Goal: Information Seeking & Learning: Learn about a topic

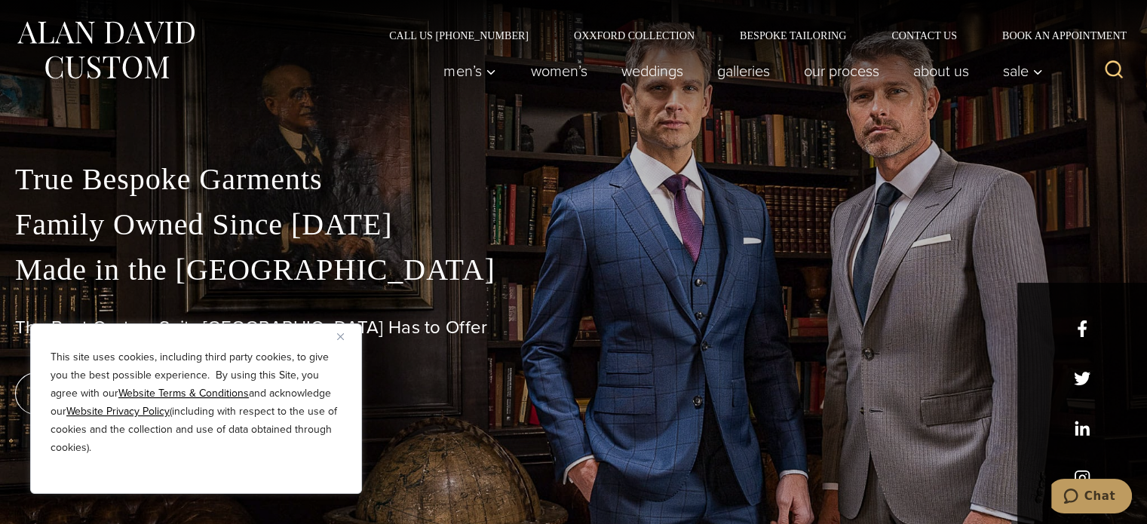
click at [171, 286] on p "True Bespoke Garments Family Owned Since 1913 Made in the United States" at bounding box center [573, 225] width 1116 height 136
click at [338, 338] on img "Close" at bounding box center [340, 336] width 7 height 7
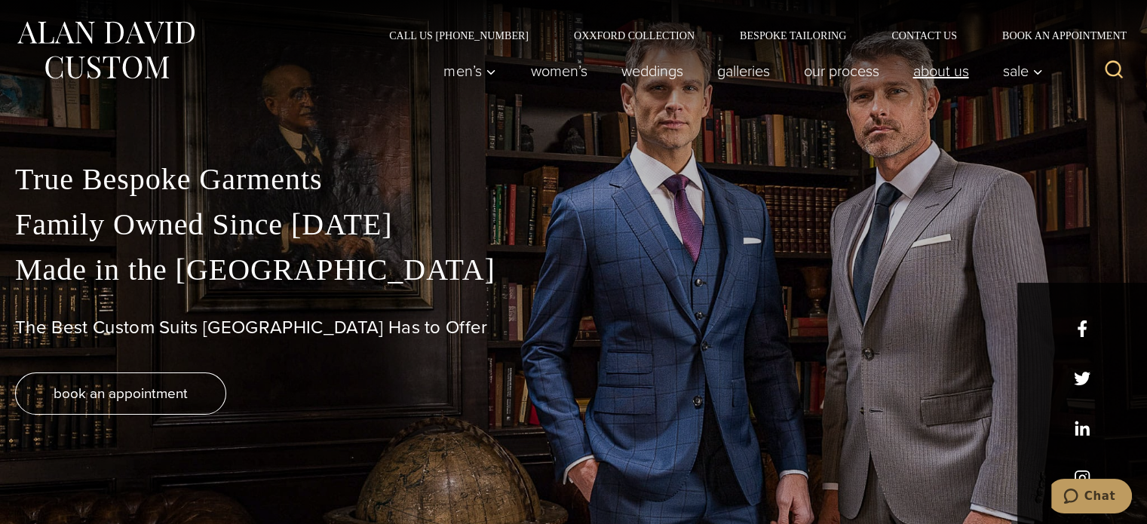
click at [948, 71] on link "About Us" at bounding box center [941, 71] width 90 height 30
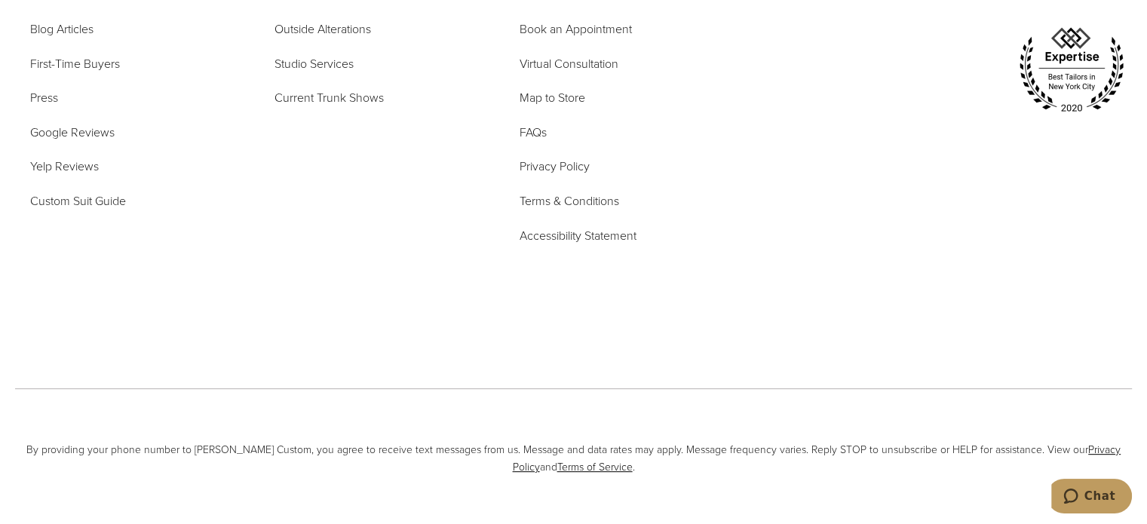
scroll to position [6118, 0]
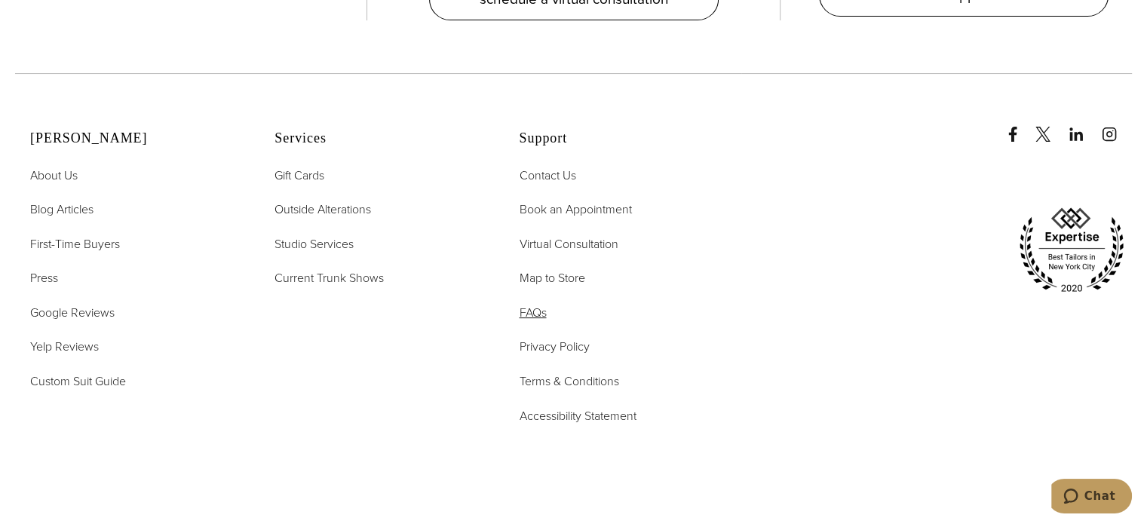
click at [539, 304] on span "FAQs" at bounding box center [532, 312] width 27 height 17
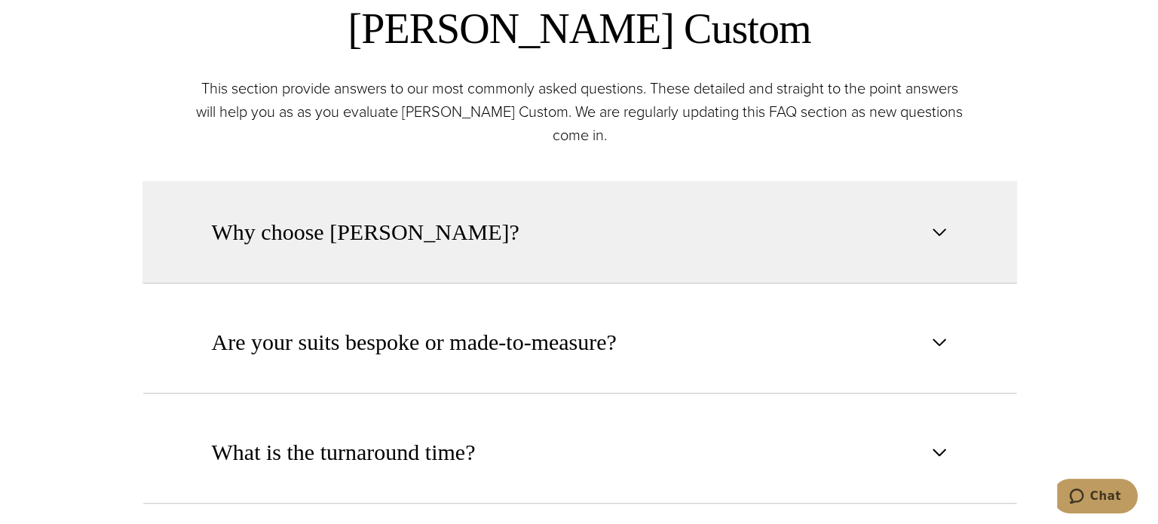
scroll to position [754, 0]
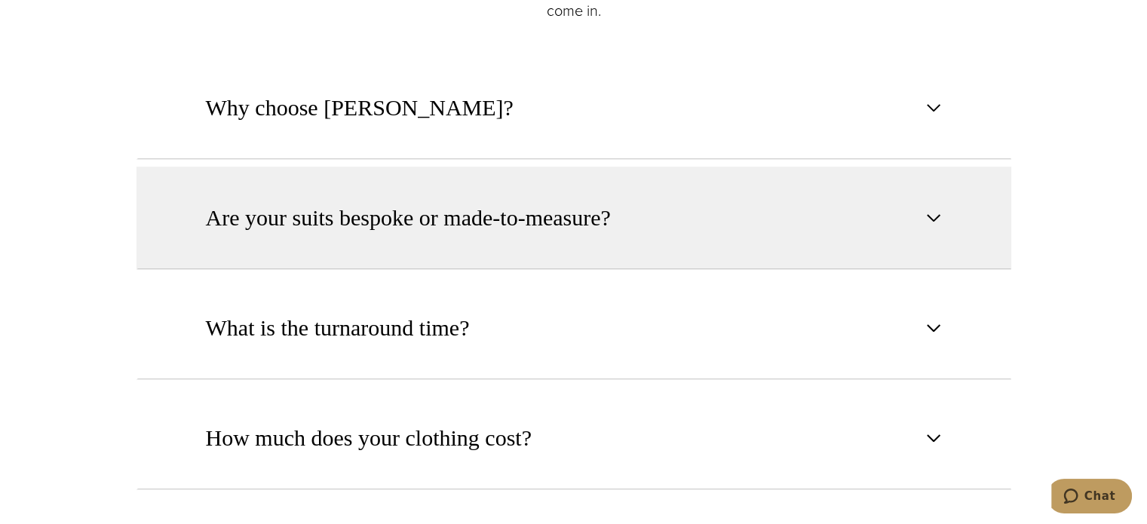
click at [523, 248] on button "Are your suits bespoke or made-to-measure?" at bounding box center [573, 218] width 874 height 103
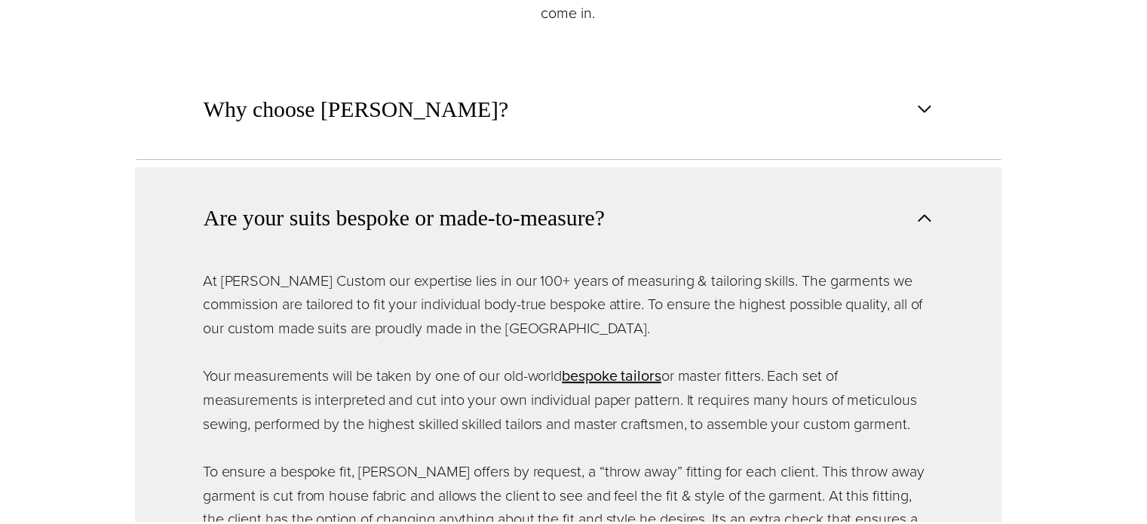
scroll to position [0, 0]
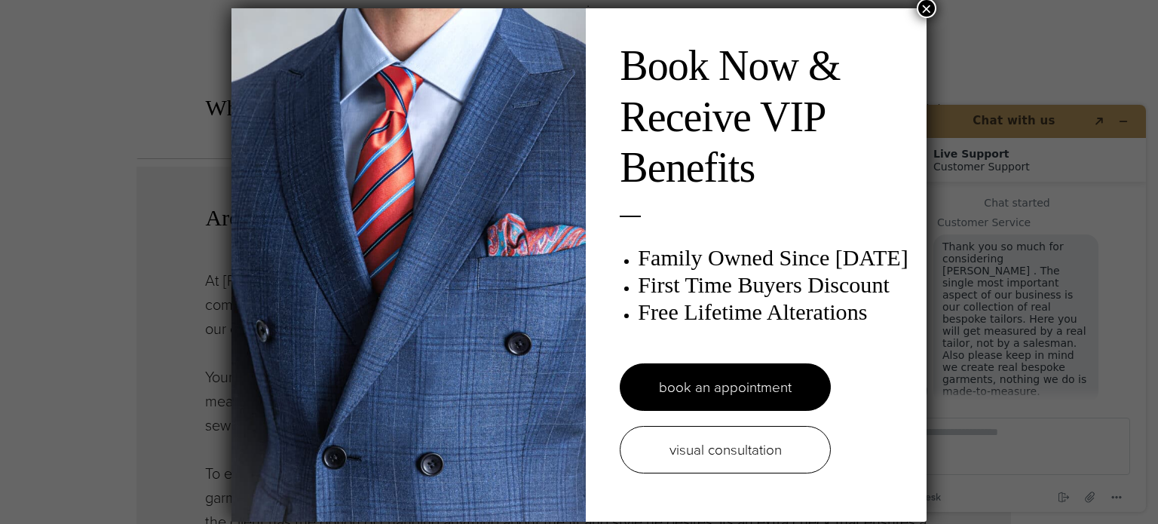
click at [924, 5] on button "×" at bounding box center [927, 8] width 20 height 20
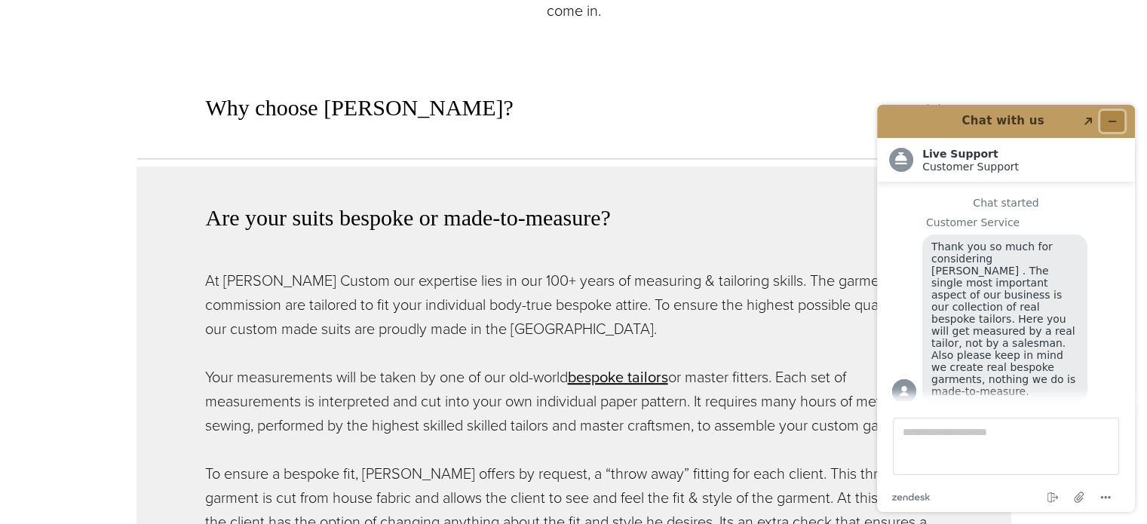
click at [1116, 124] on icon "Minimize widget" at bounding box center [1112, 121] width 11 height 11
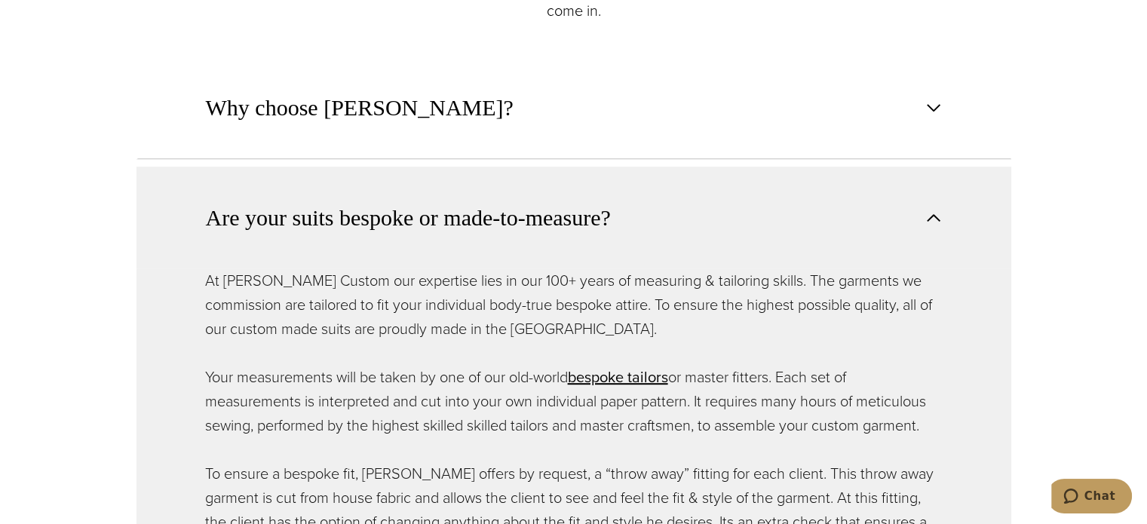
click at [497, 232] on span "Are your suits bespoke or made-to-measure?" at bounding box center [408, 217] width 405 height 33
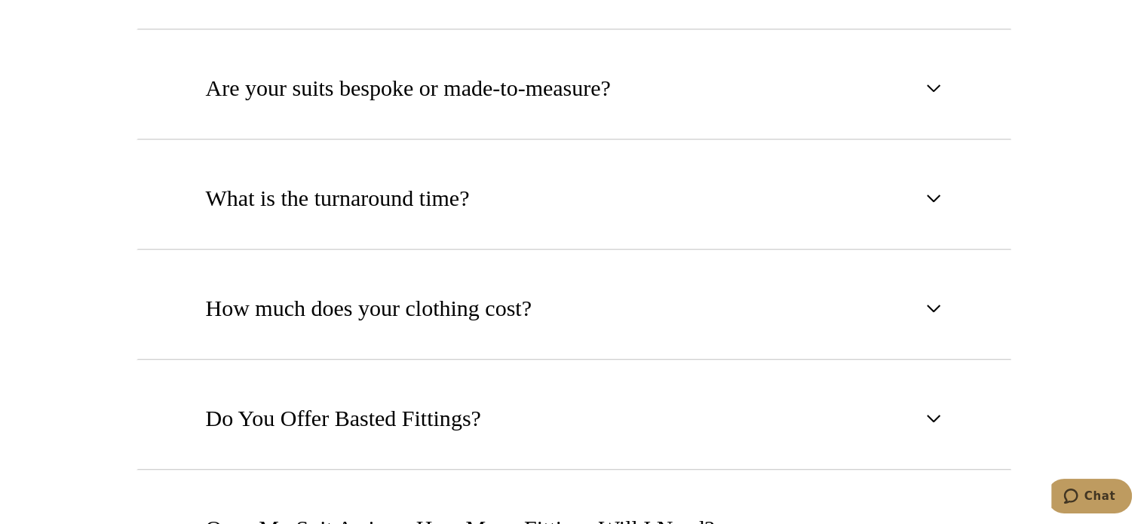
scroll to position [905, 0]
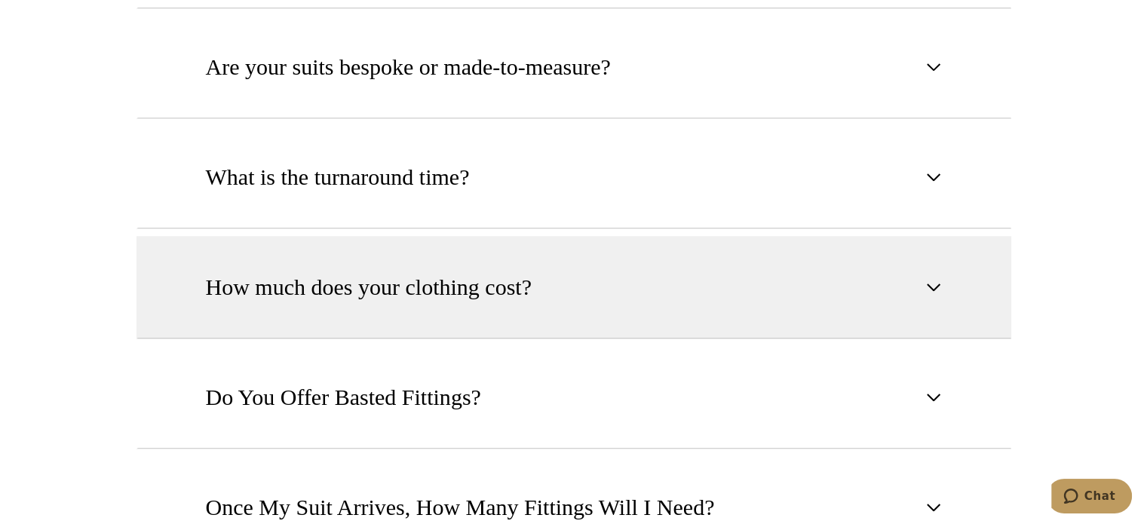
click at [471, 289] on span "How much does your clothing cost?" at bounding box center [369, 287] width 326 height 33
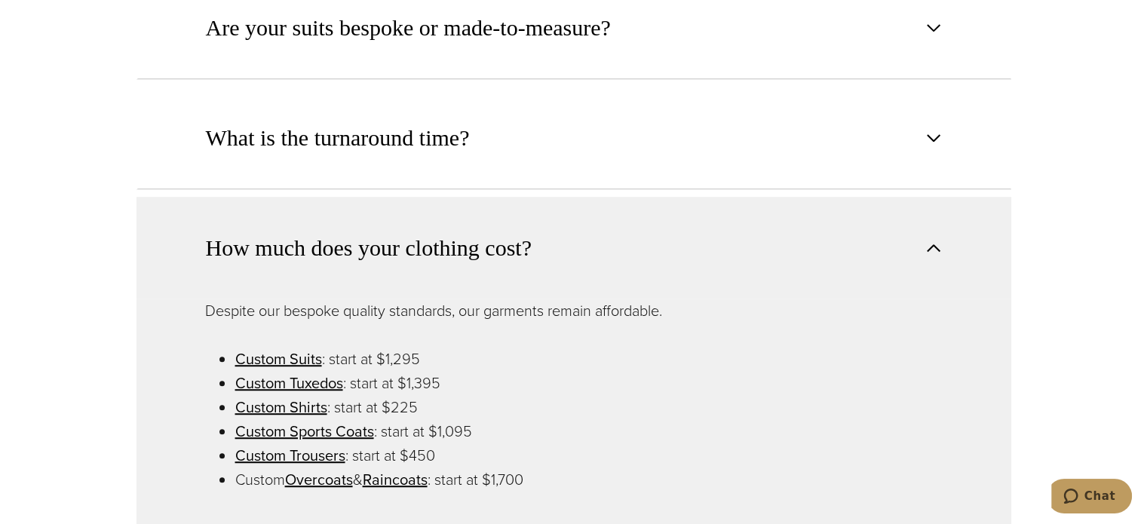
scroll to position [980, 0]
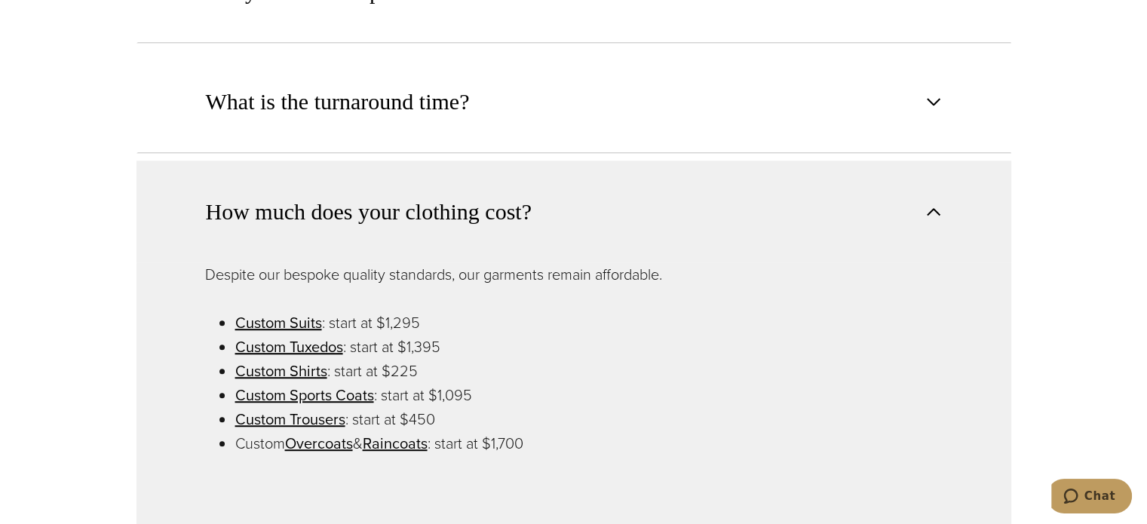
click at [457, 216] on span "How much does your clothing cost?" at bounding box center [369, 211] width 326 height 33
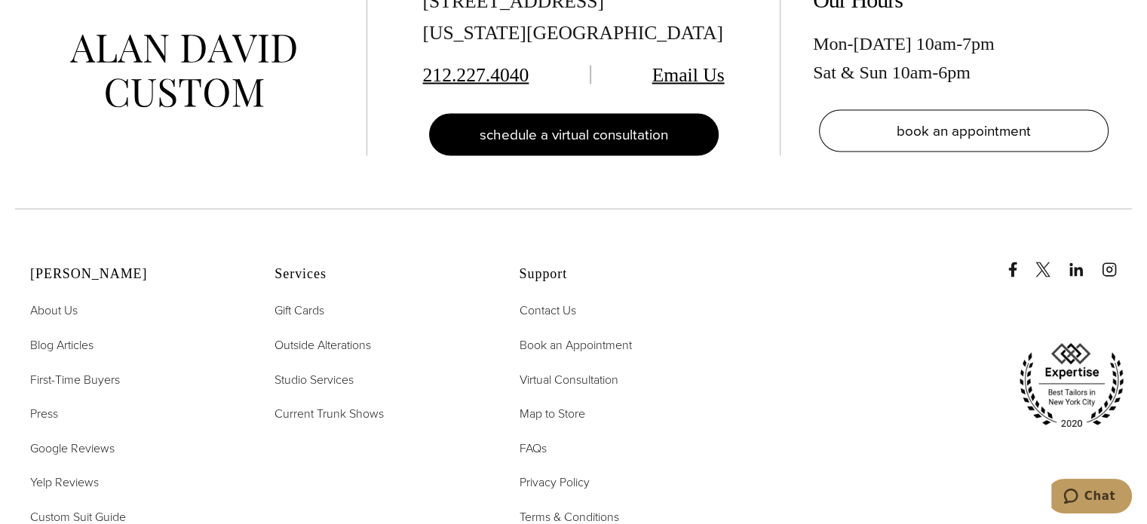
scroll to position [2865, 0]
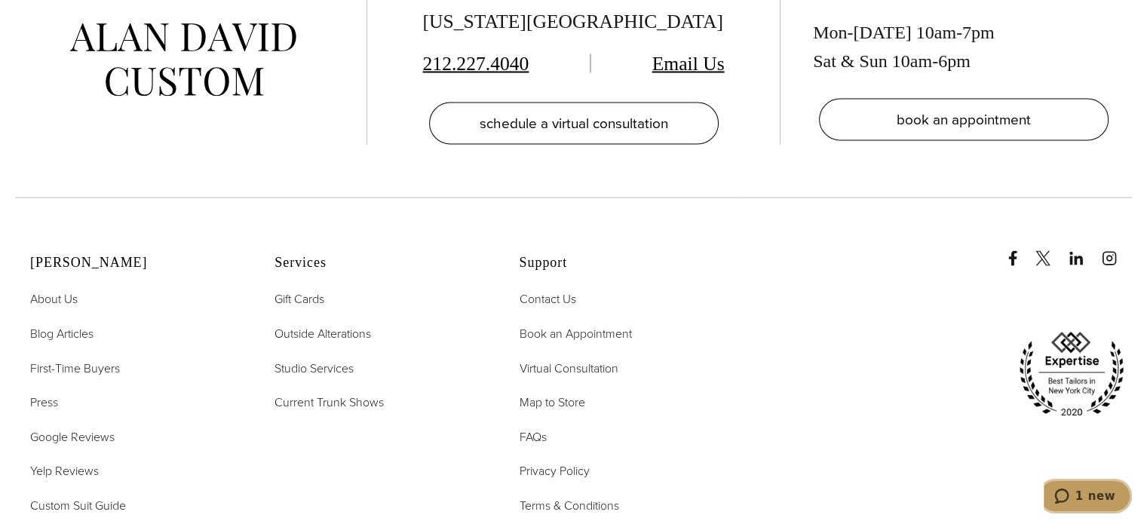
click at [1089, 499] on span "1 new" at bounding box center [1095, 496] width 40 height 14
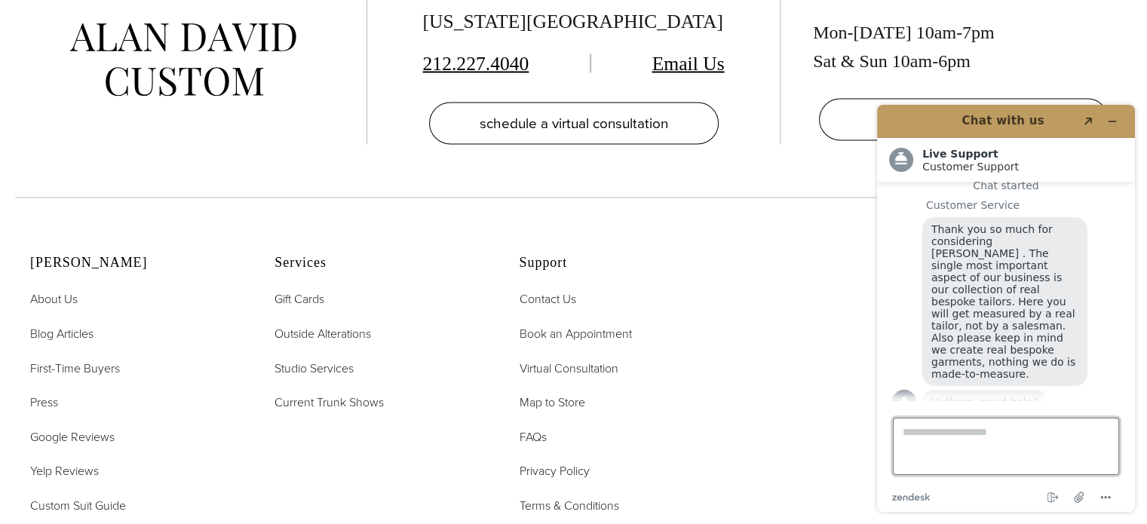
click at [966, 433] on textarea "Type a message here..." at bounding box center [1006, 446] width 226 height 57
type textarea "***"
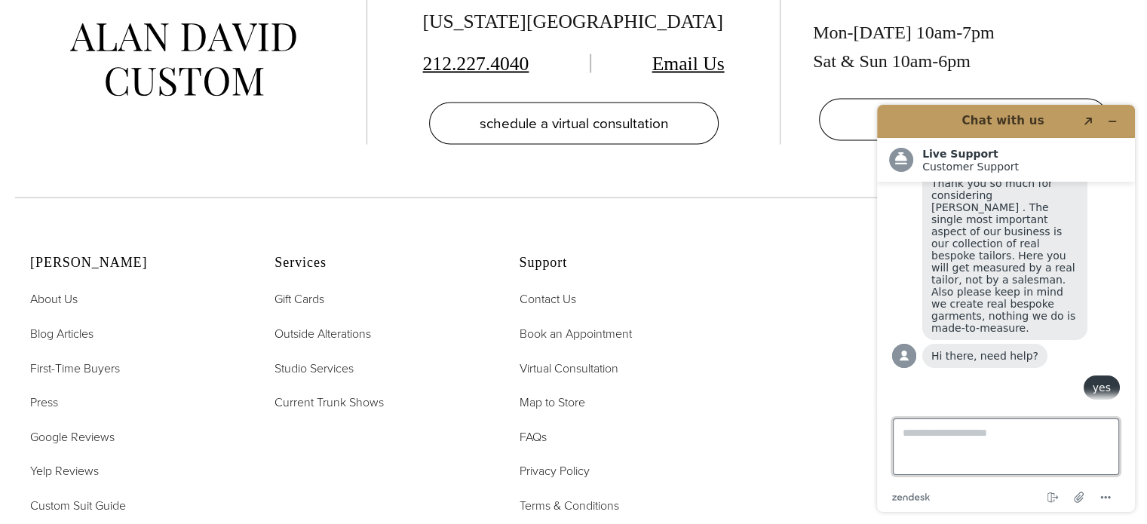
scroll to position [84, 0]
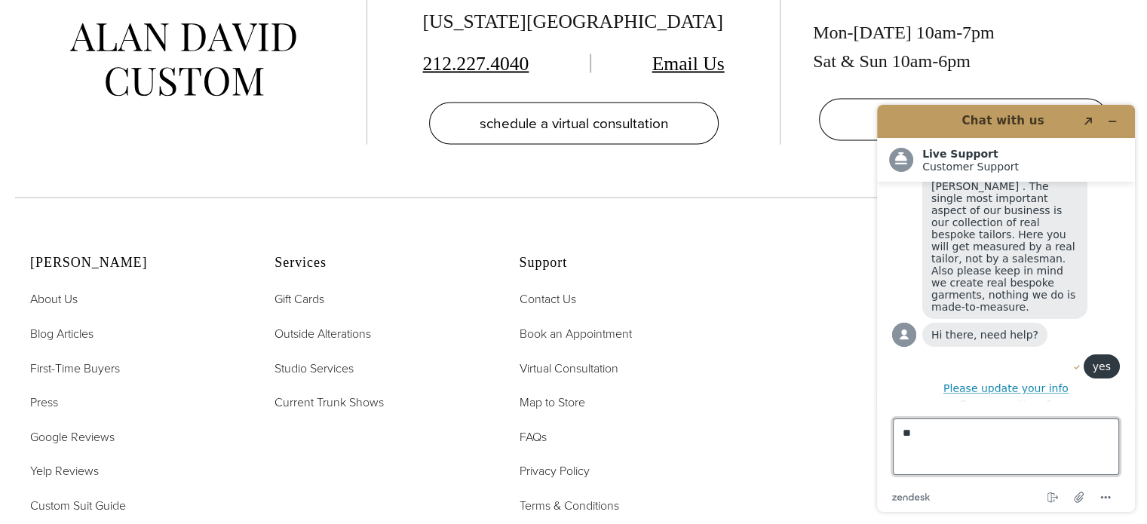
type textarea "*"
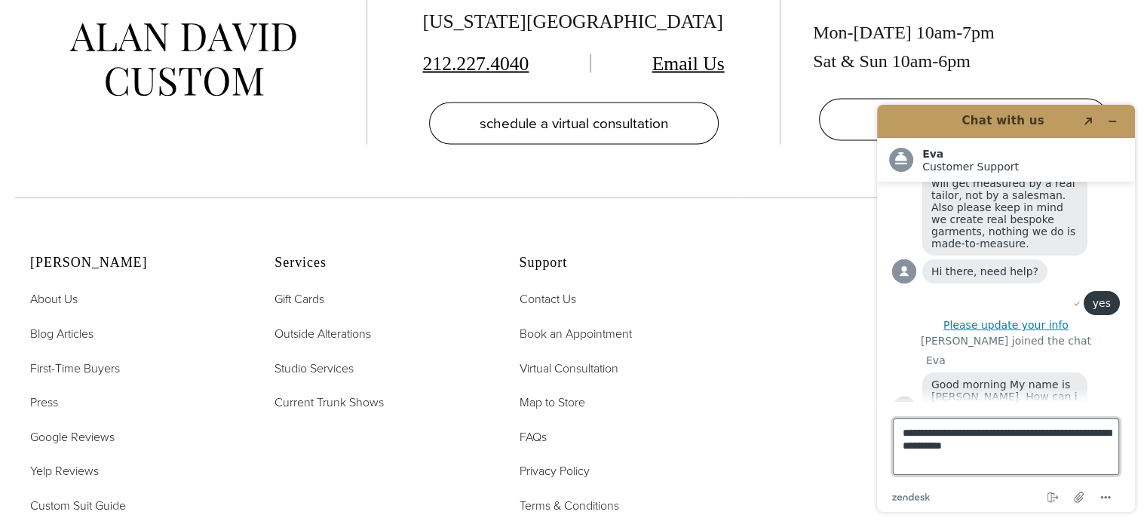
type textarea "**********"
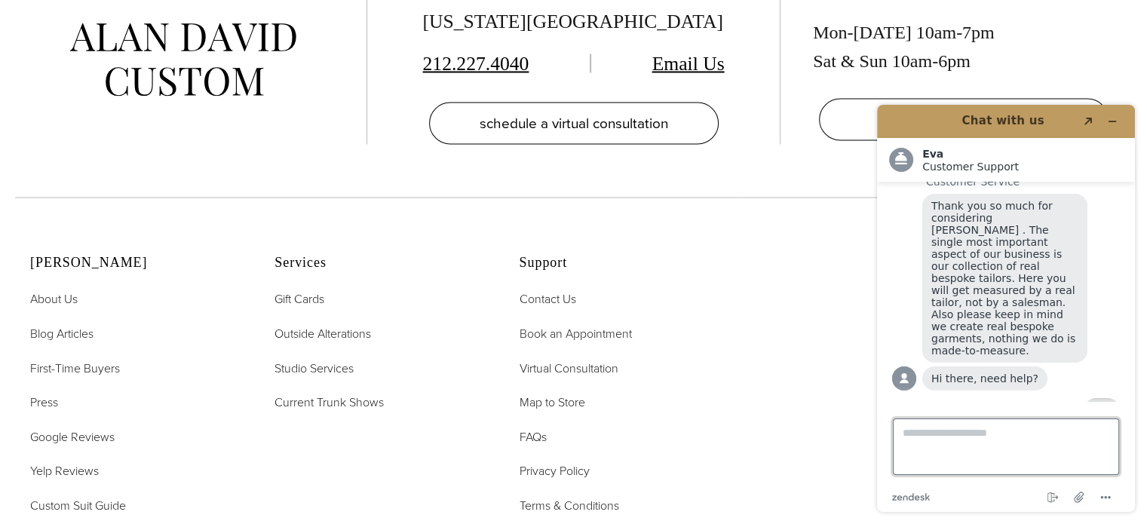
scroll to position [191, 0]
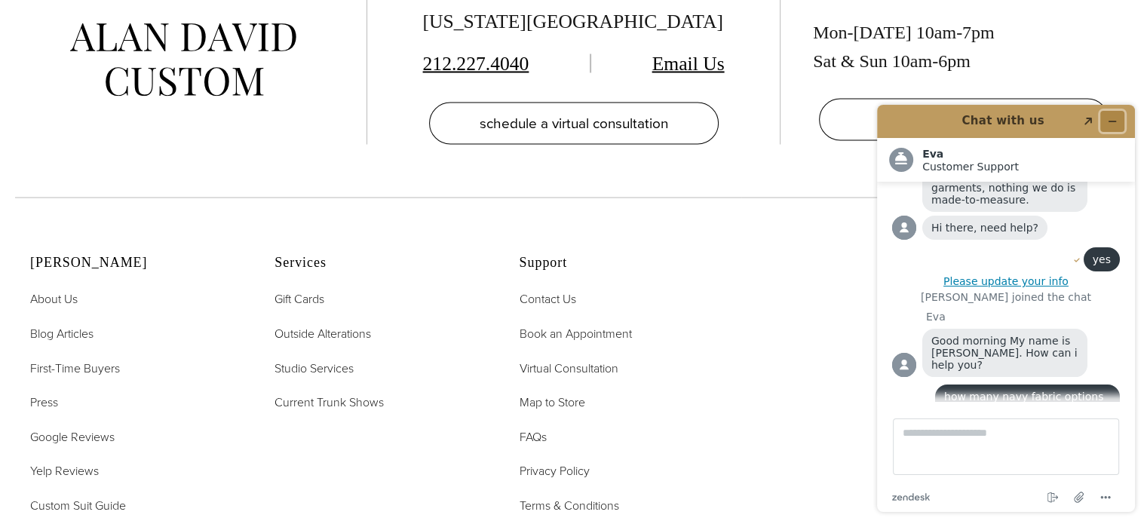
click at [1116, 120] on icon "Minimize widget" at bounding box center [1112, 121] width 11 height 11
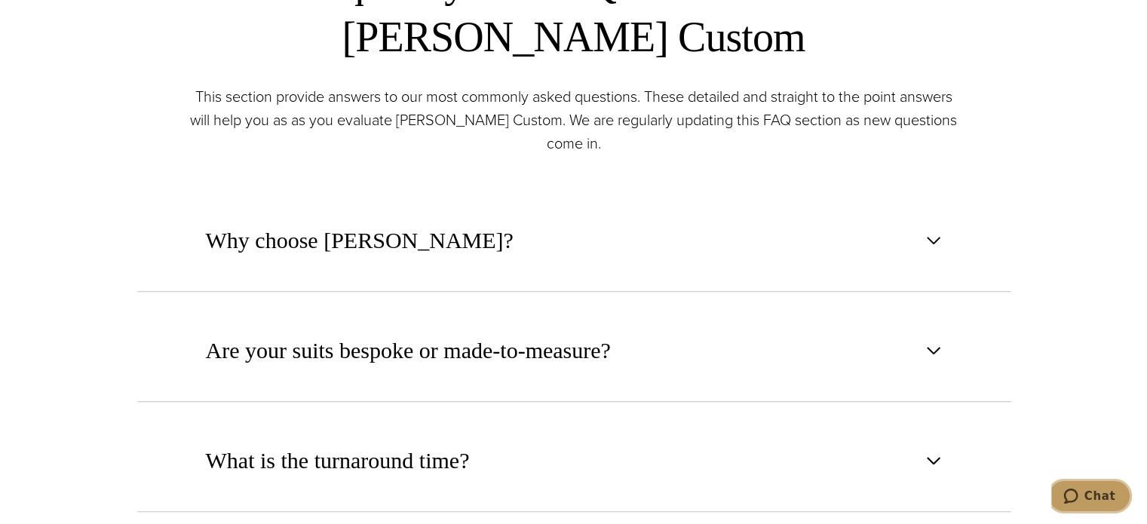
scroll to position [0, 0]
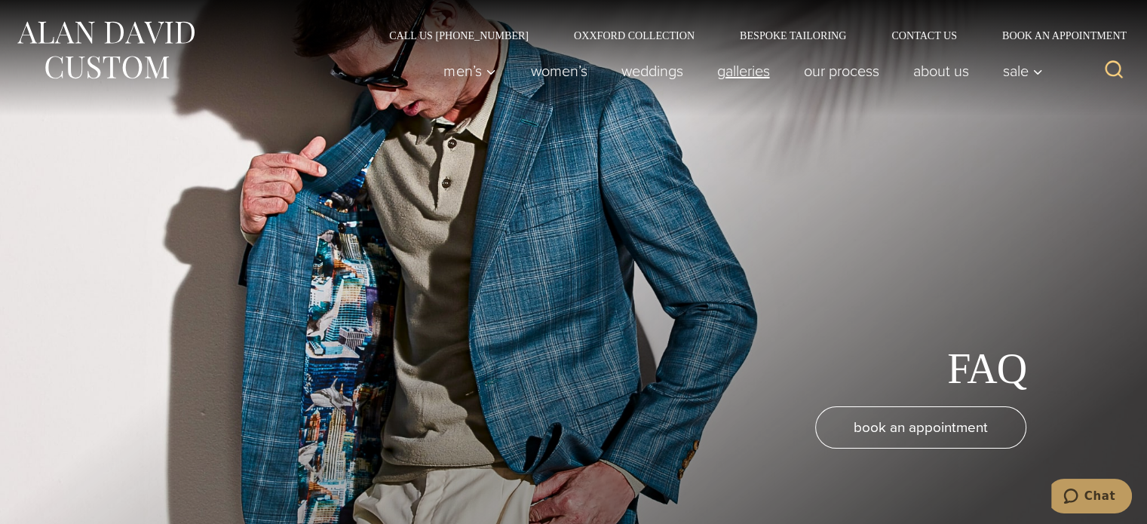
click at [732, 72] on link "Galleries" at bounding box center [743, 71] width 87 height 30
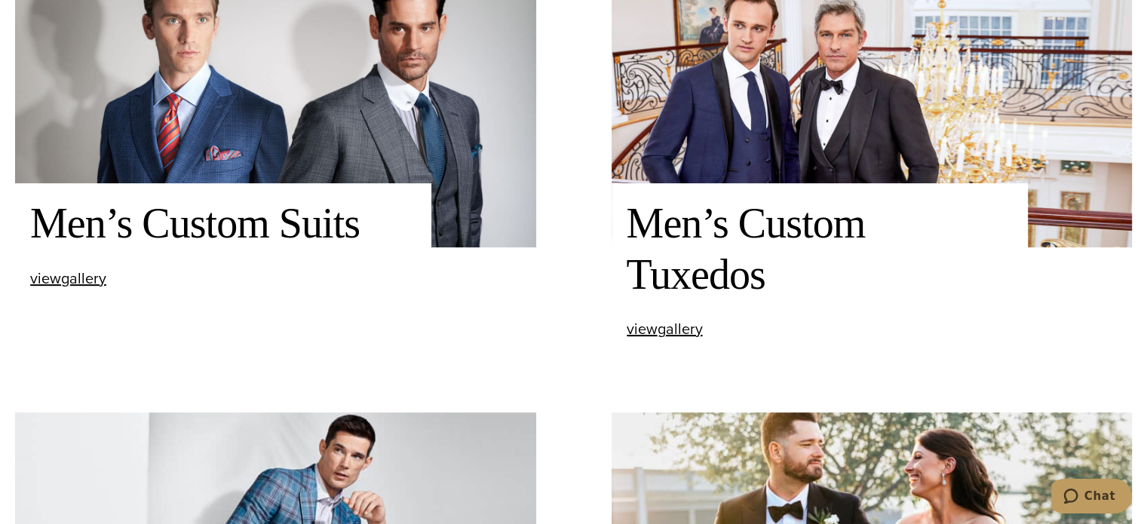
scroll to position [603, 0]
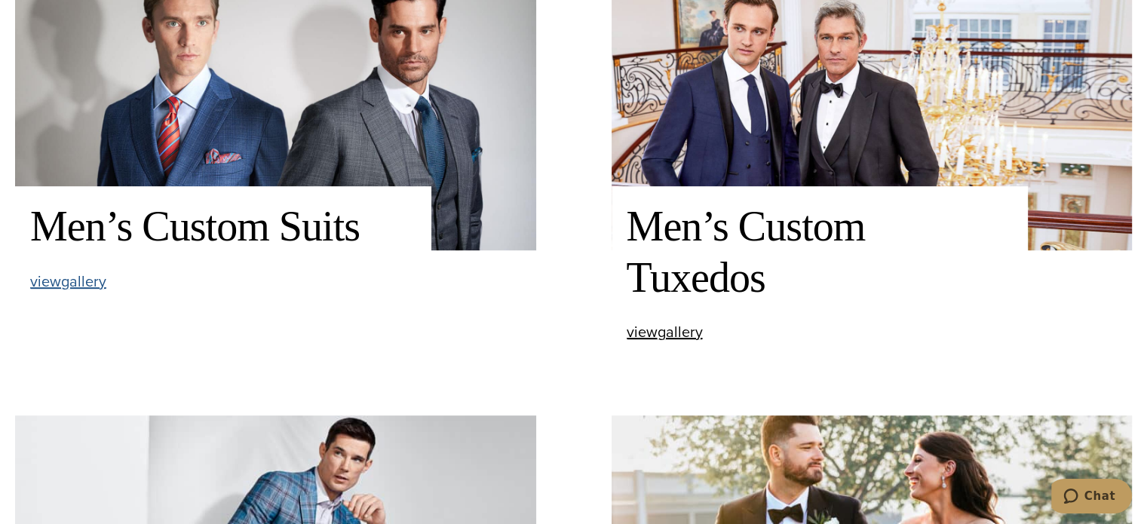
click at [78, 277] on span "view Men’s Custom Suits gallery" at bounding box center [68, 281] width 76 height 23
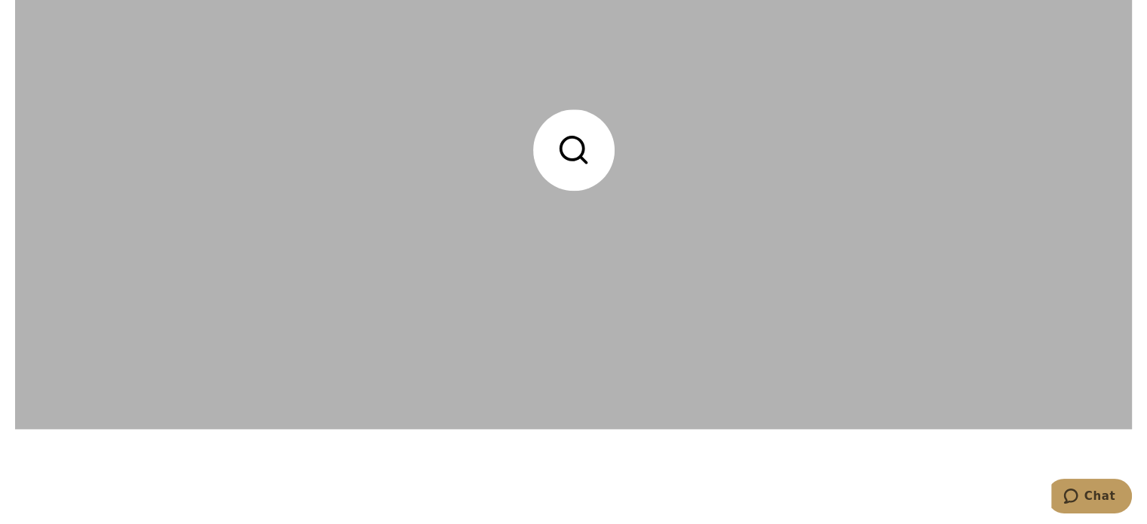
scroll to position [1809, 0]
